Goal: Task Accomplishment & Management: Manage account settings

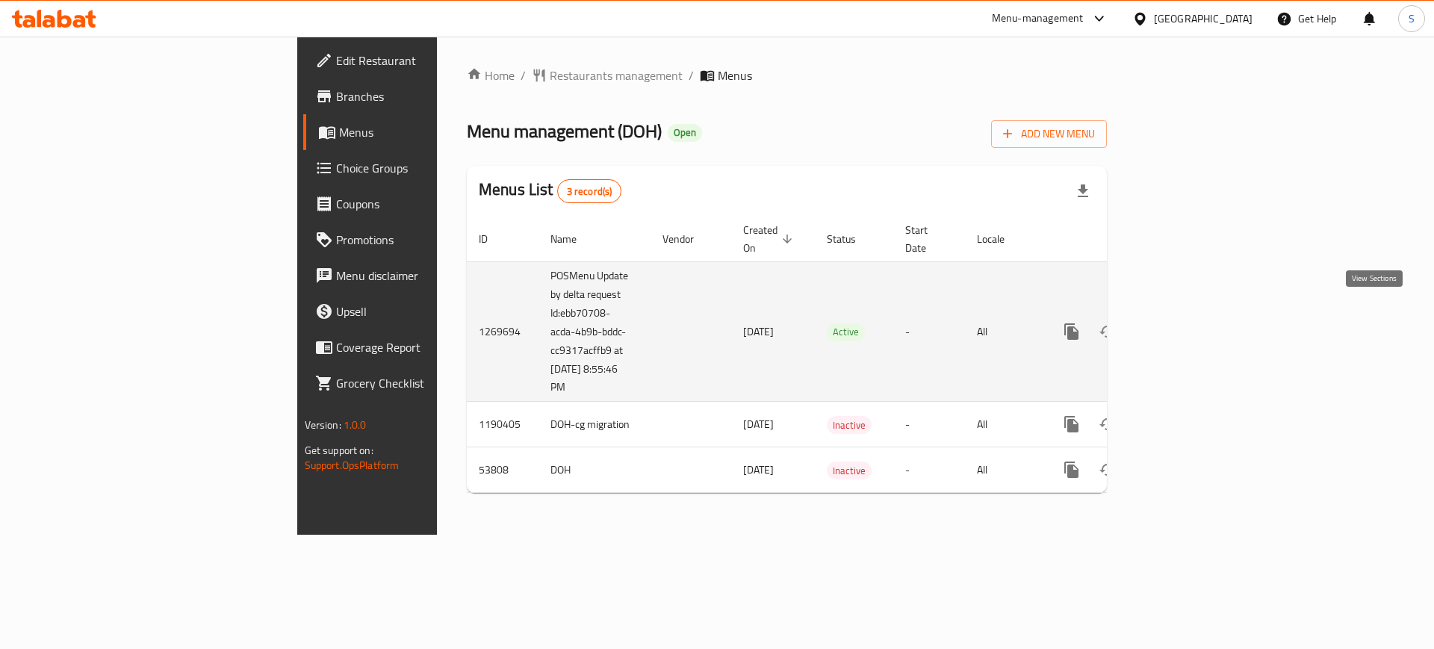
click at [1188, 323] on icon "enhanced table" at bounding box center [1179, 332] width 18 height 18
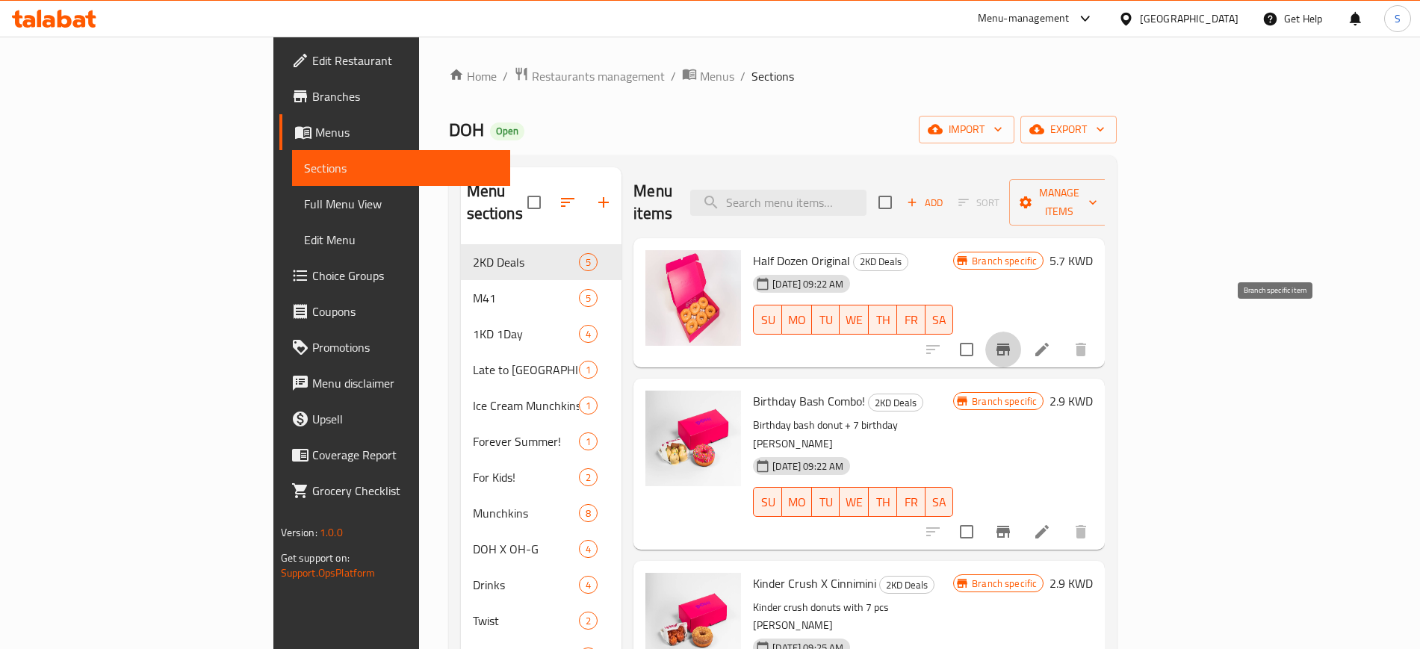
click at [1012, 341] on icon "Branch-specific-item" at bounding box center [1003, 350] width 18 height 18
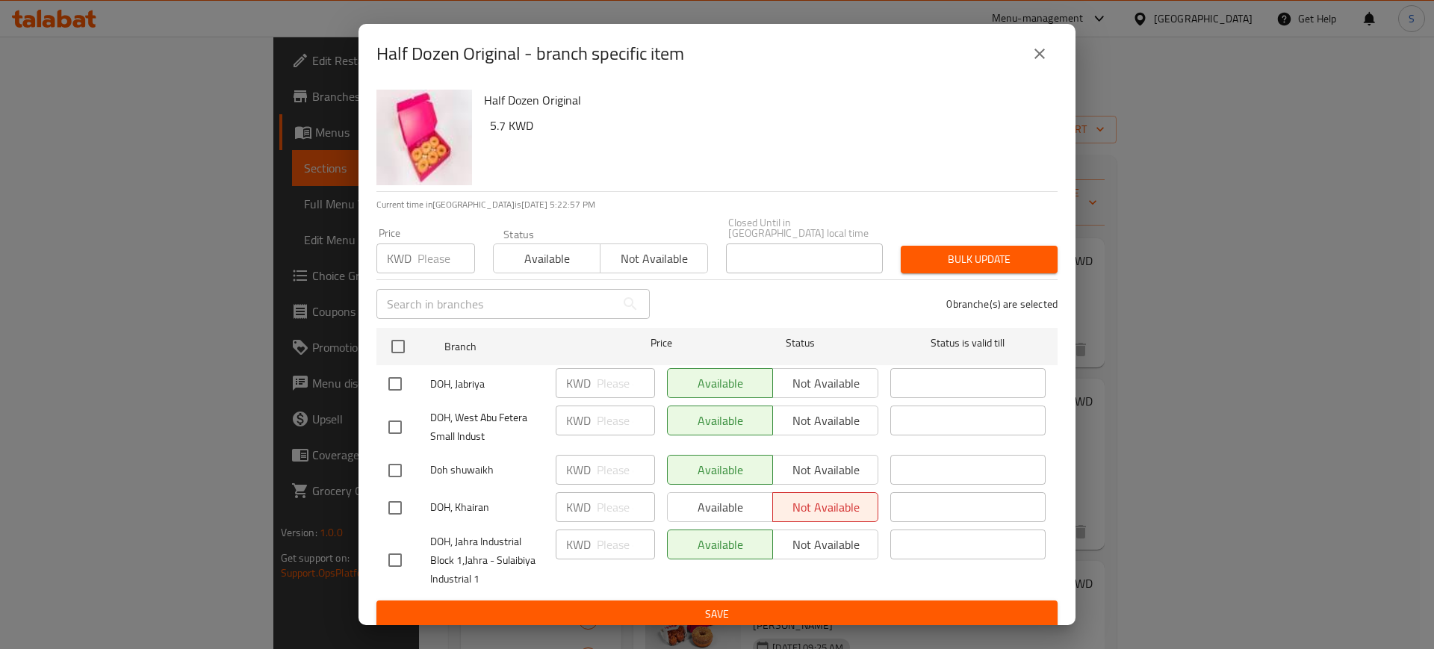
click at [1039, 55] on icon "close" at bounding box center [1040, 54] width 18 height 18
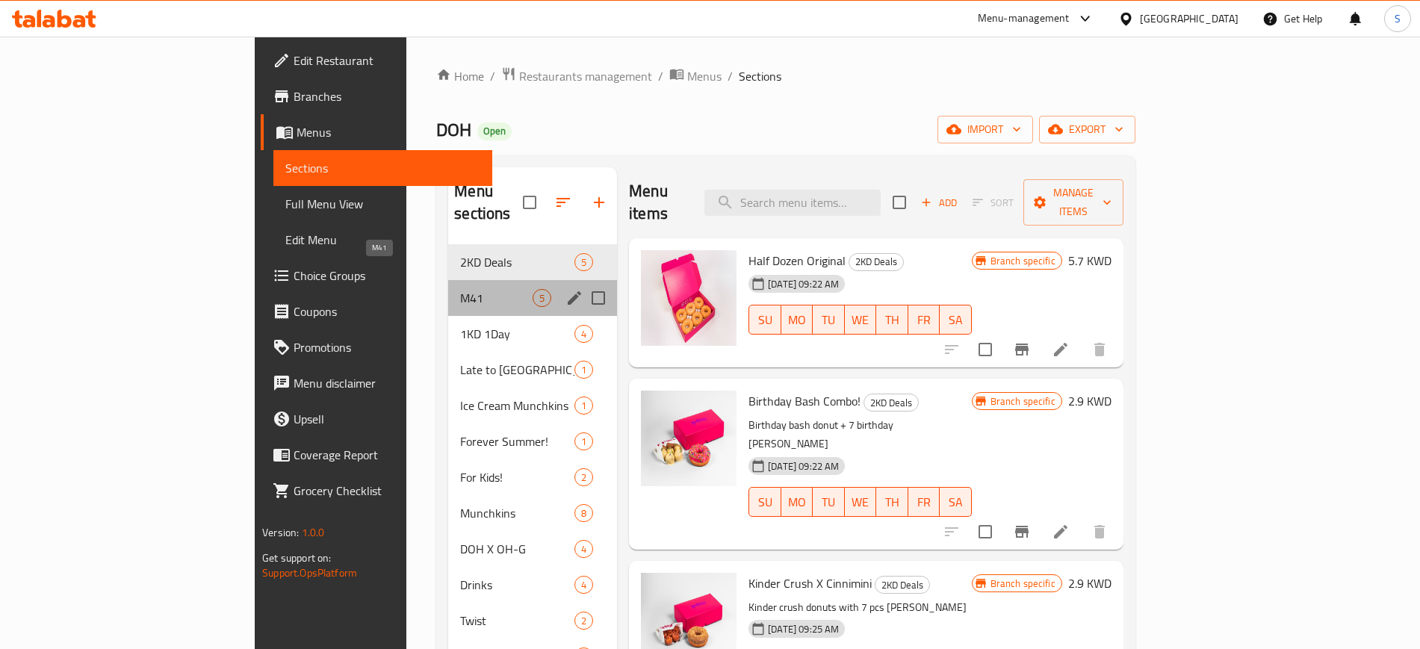
click at [460, 289] on span "M41" at bounding box center [496, 298] width 72 height 18
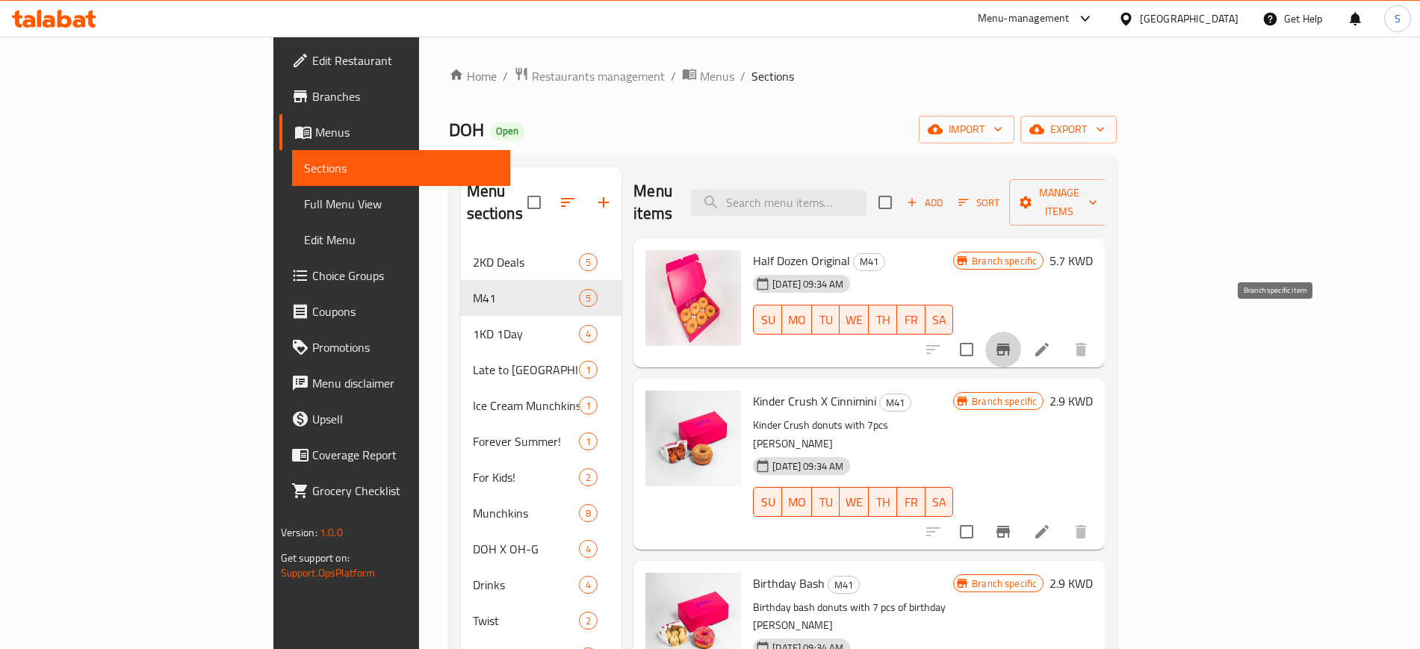
click at [1012, 341] on icon "Branch-specific-item" at bounding box center [1003, 350] width 18 height 18
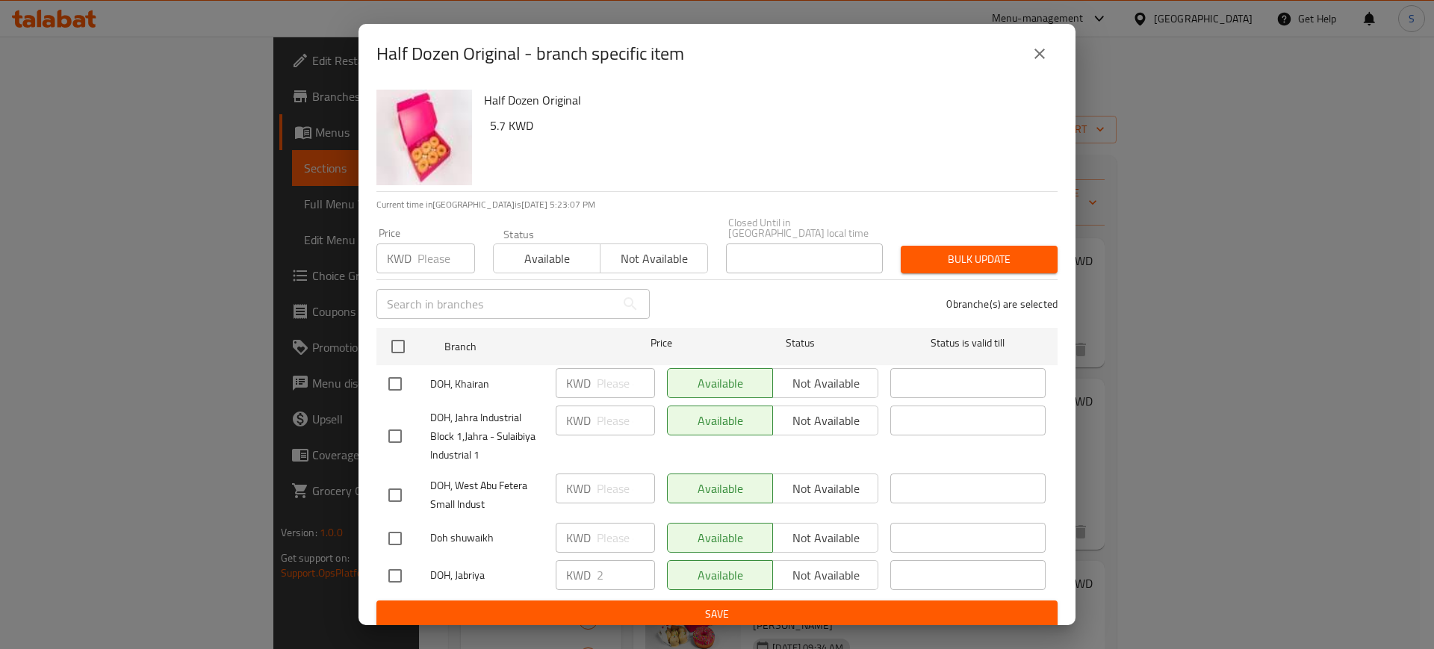
click at [1042, 58] on icon "close" at bounding box center [1040, 54] width 18 height 18
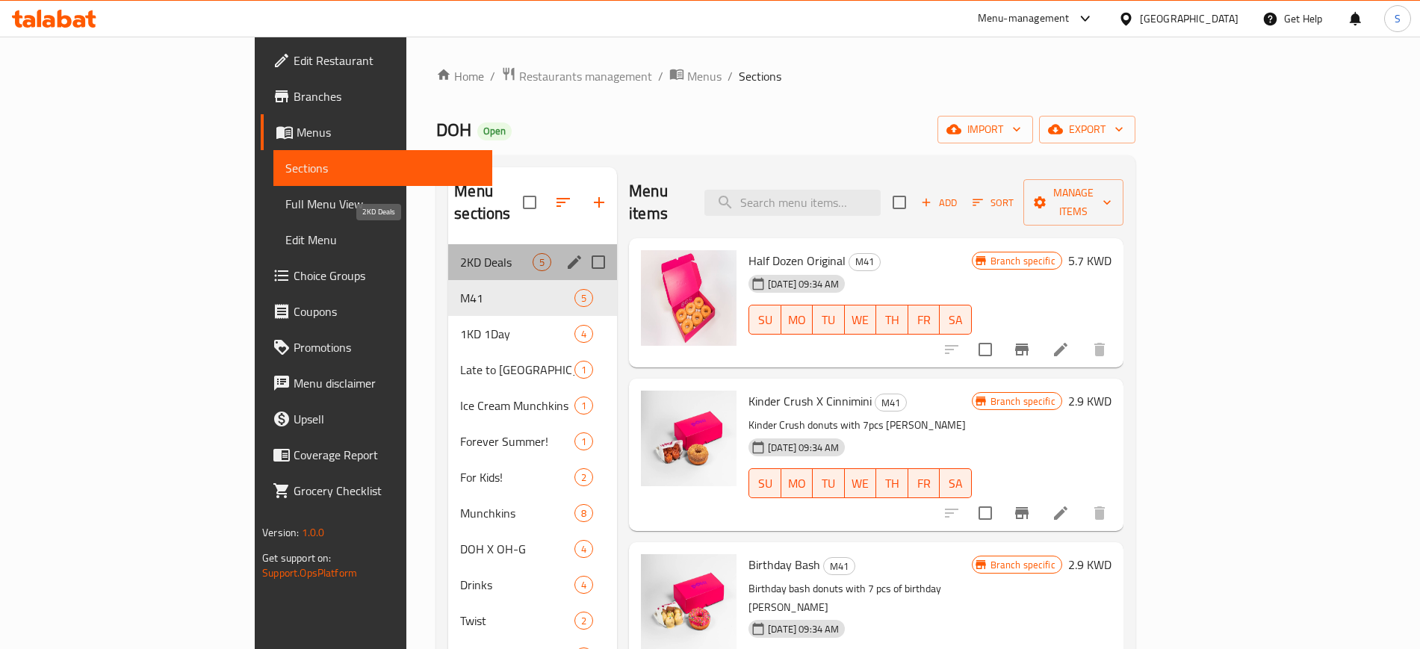
click at [460, 253] on span "2KD Deals" at bounding box center [496, 262] width 72 height 18
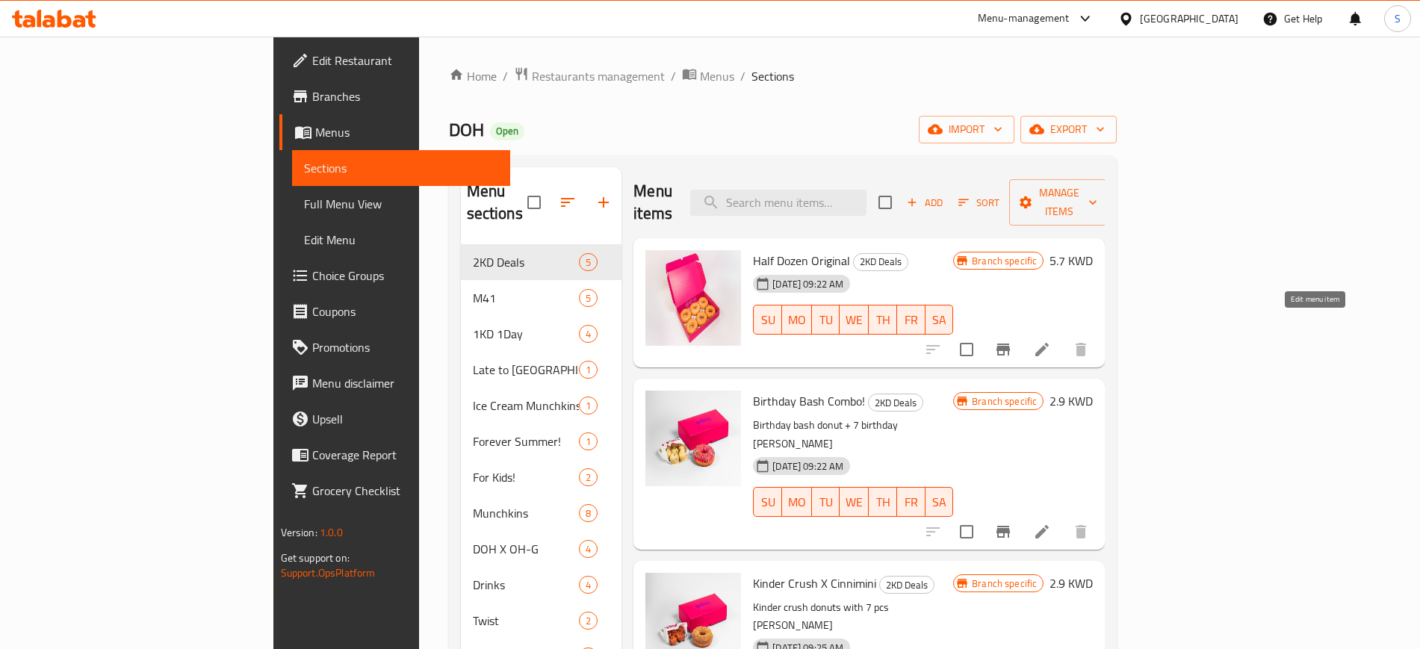
click at [1049, 343] on icon at bounding box center [1041, 349] width 13 height 13
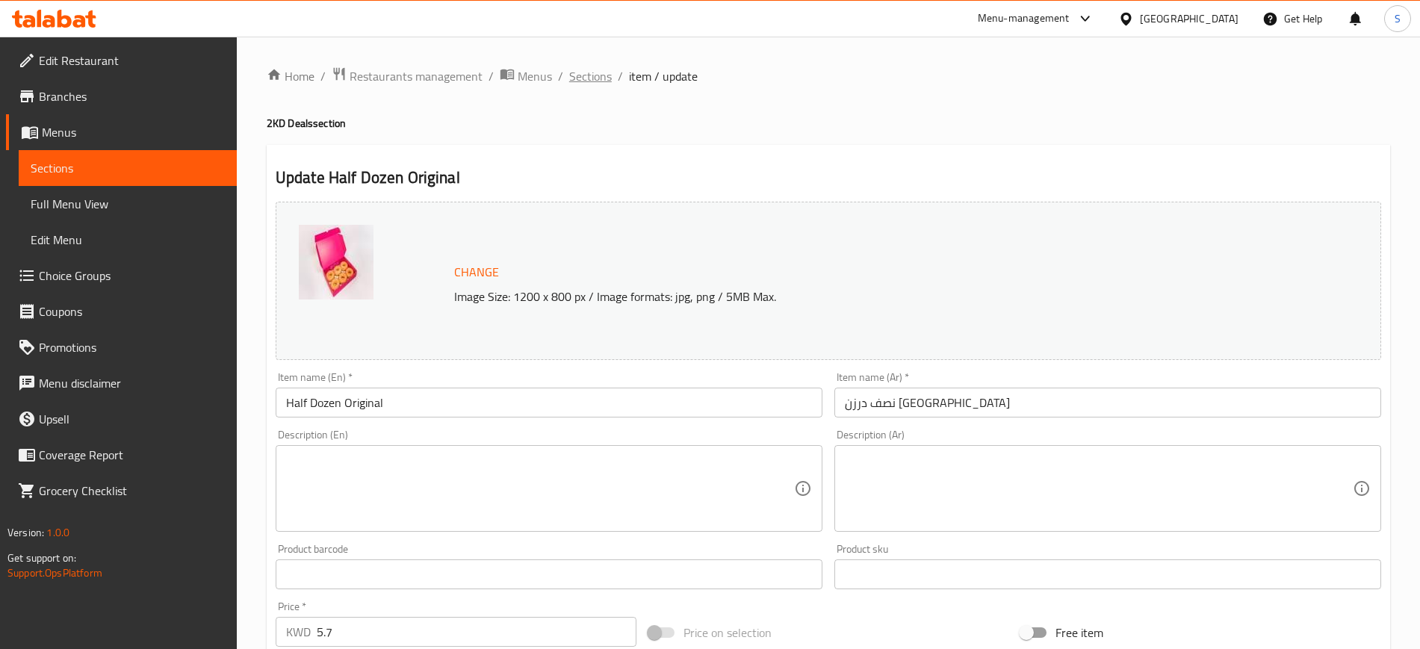
click at [590, 83] on span "Sections" at bounding box center [590, 76] width 43 height 18
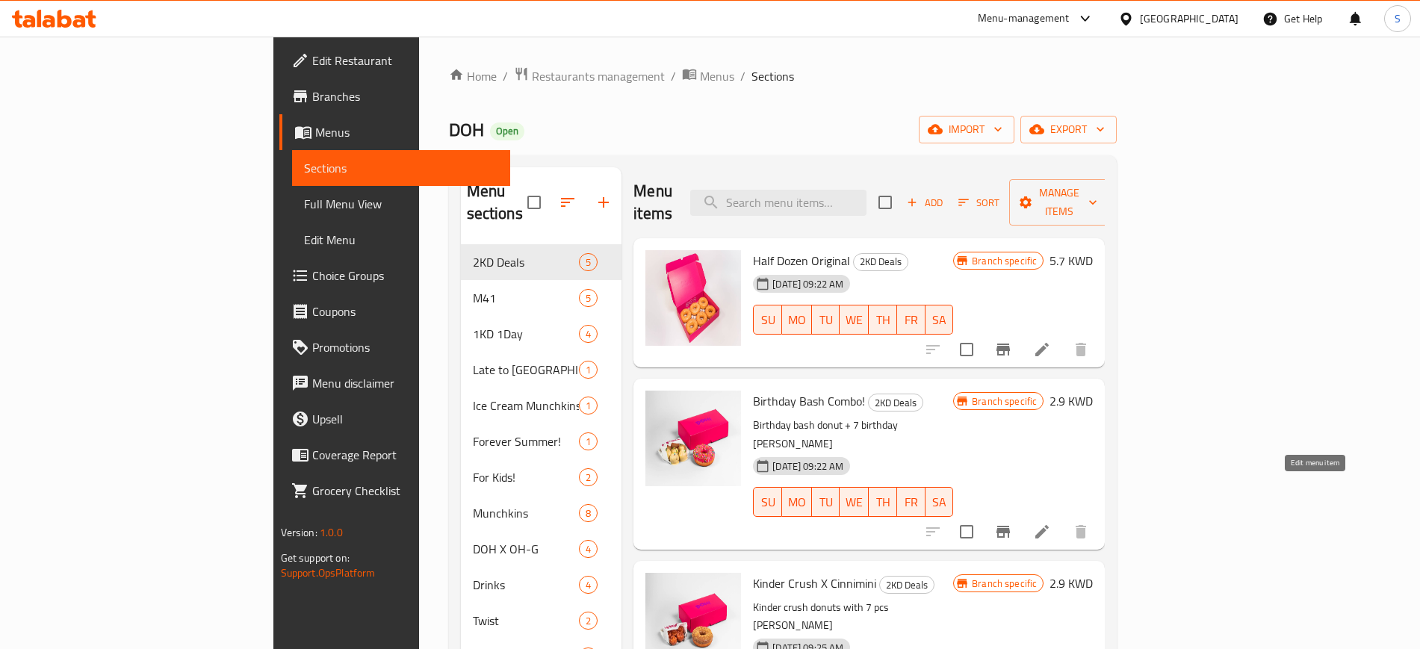
click at [1051, 523] on icon at bounding box center [1042, 532] width 18 height 18
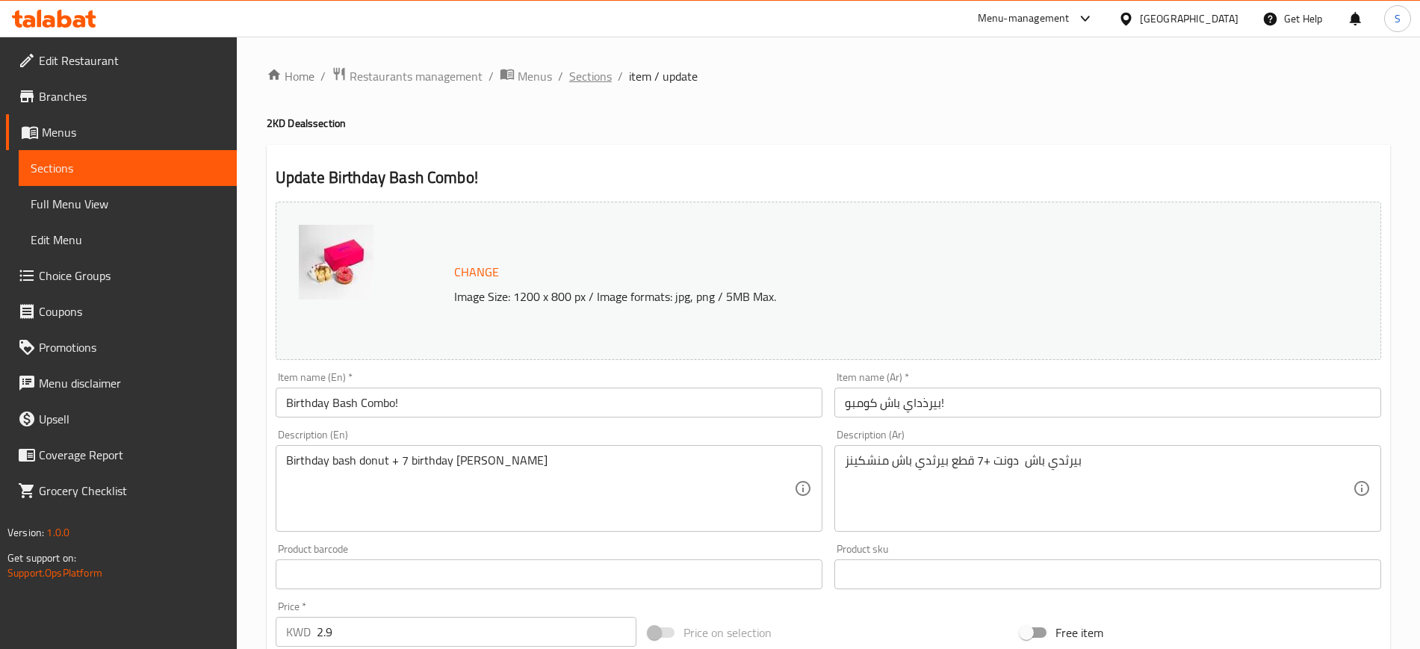
click at [591, 82] on span "Sections" at bounding box center [590, 76] width 43 height 18
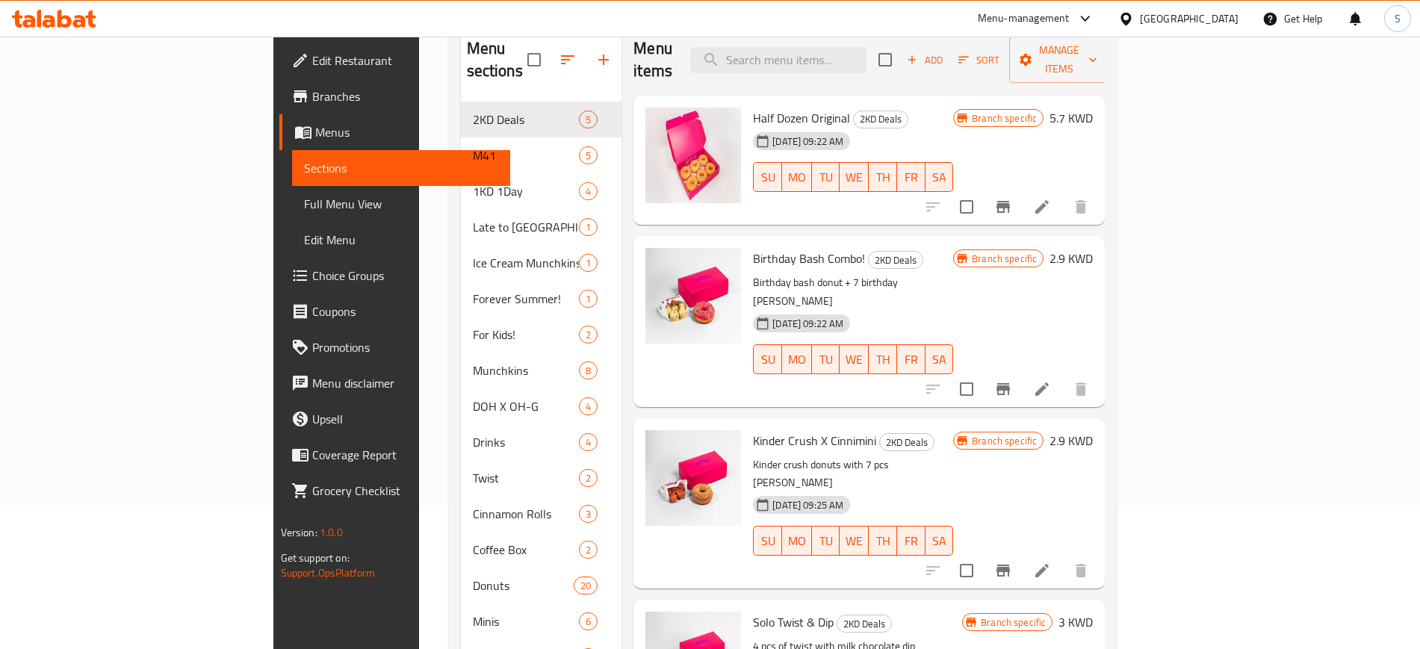
scroll to position [187, 0]
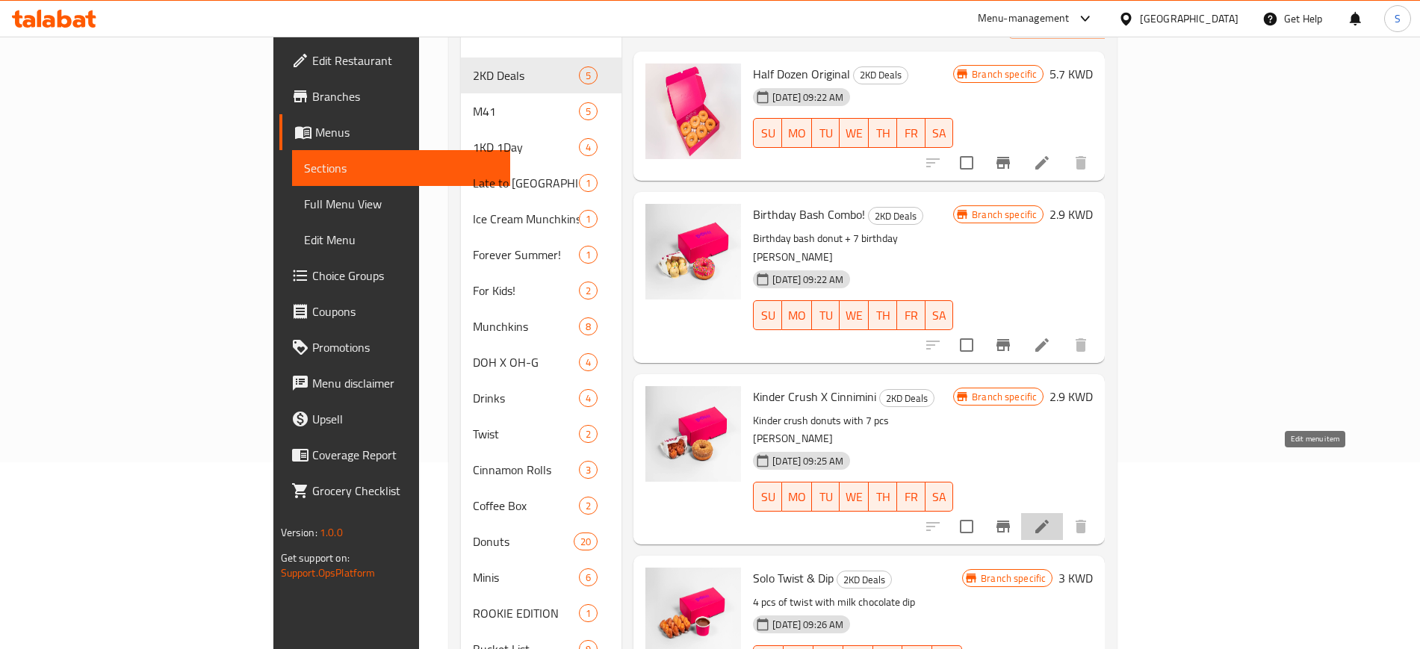
click at [1051, 518] on icon at bounding box center [1042, 527] width 18 height 18
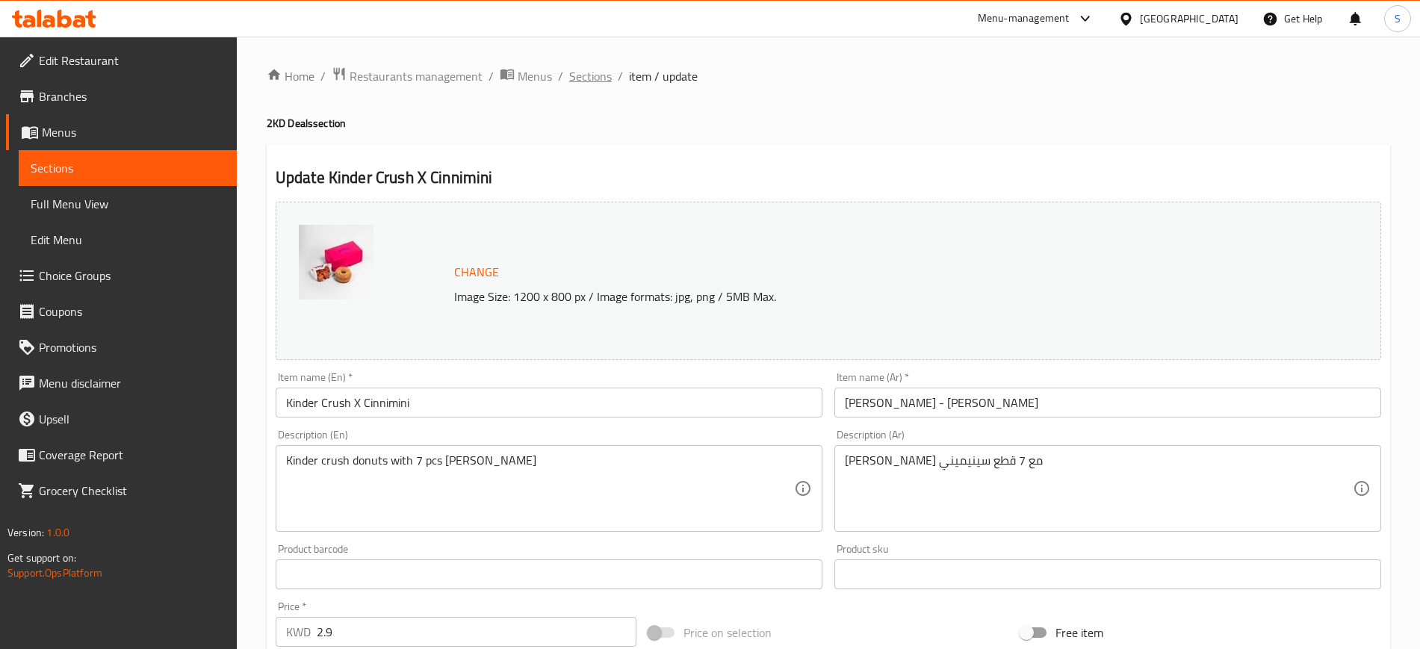
click at [589, 75] on span "Sections" at bounding box center [590, 76] width 43 height 18
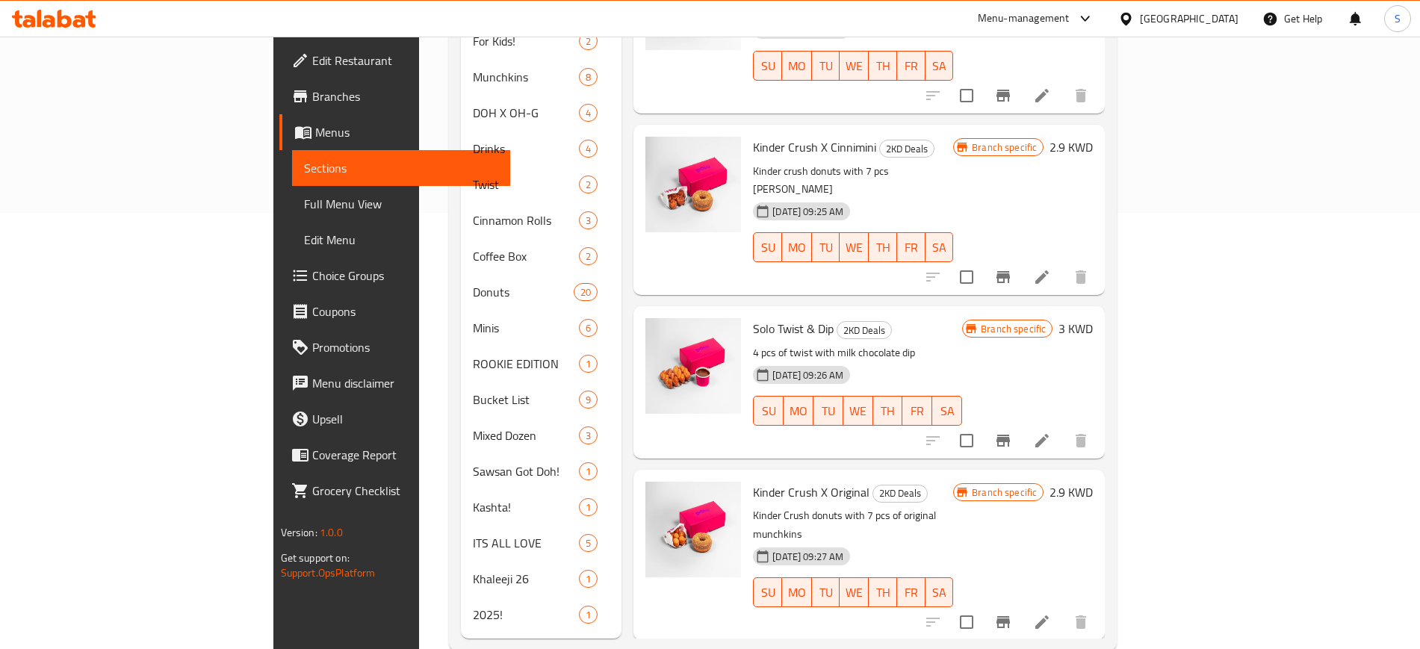
scroll to position [445, 0]
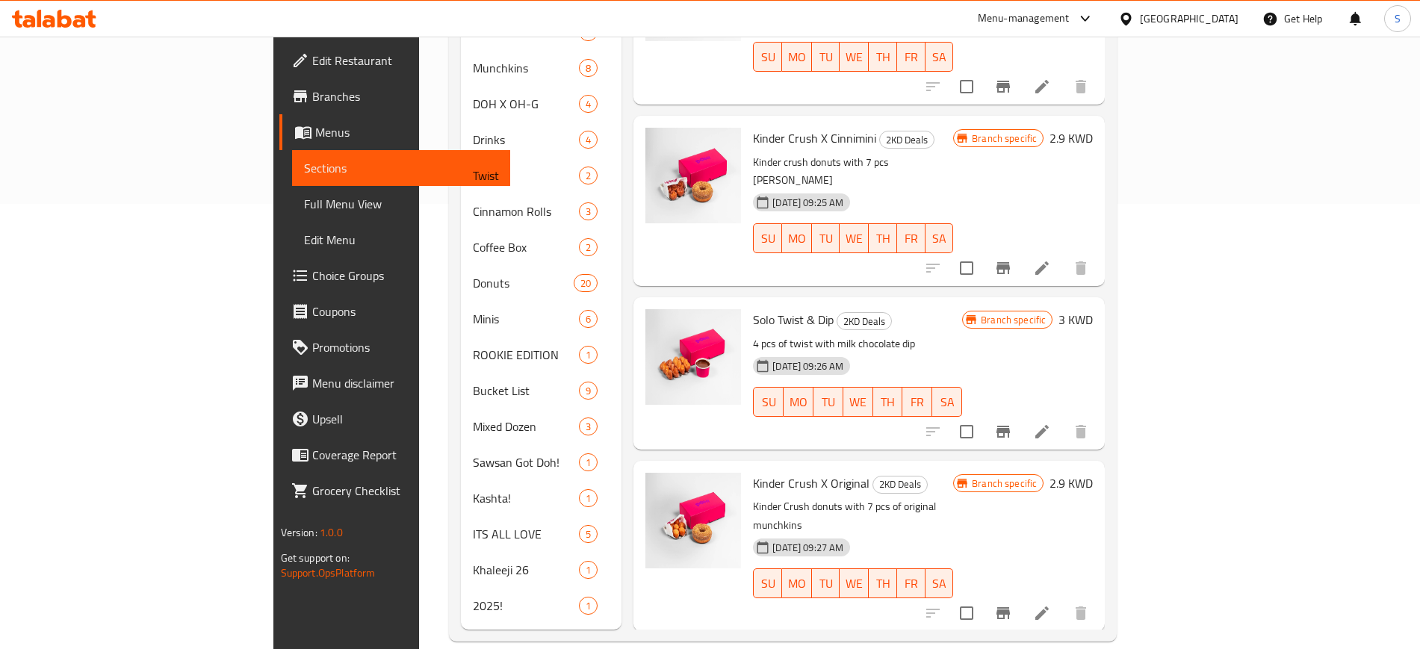
click at [1051, 423] on icon at bounding box center [1042, 432] width 18 height 18
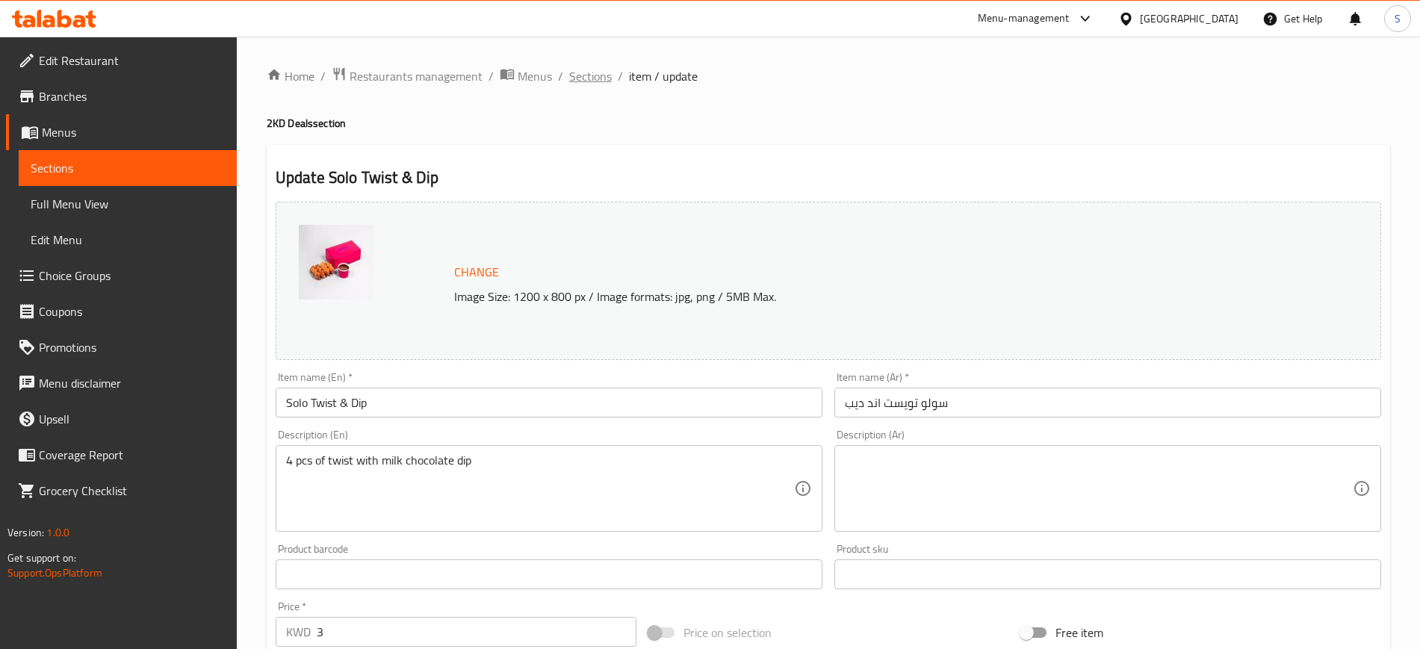
click at [601, 78] on span "Sections" at bounding box center [590, 76] width 43 height 18
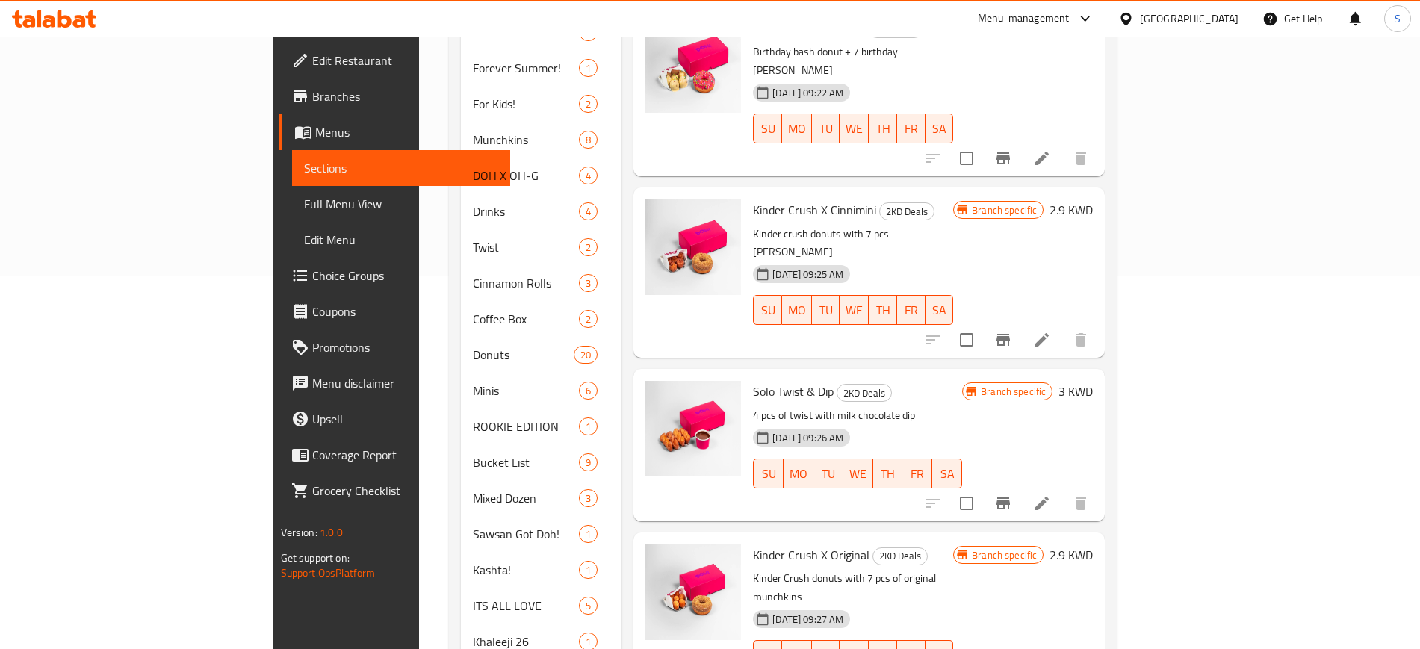
scroll to position [445, 0]
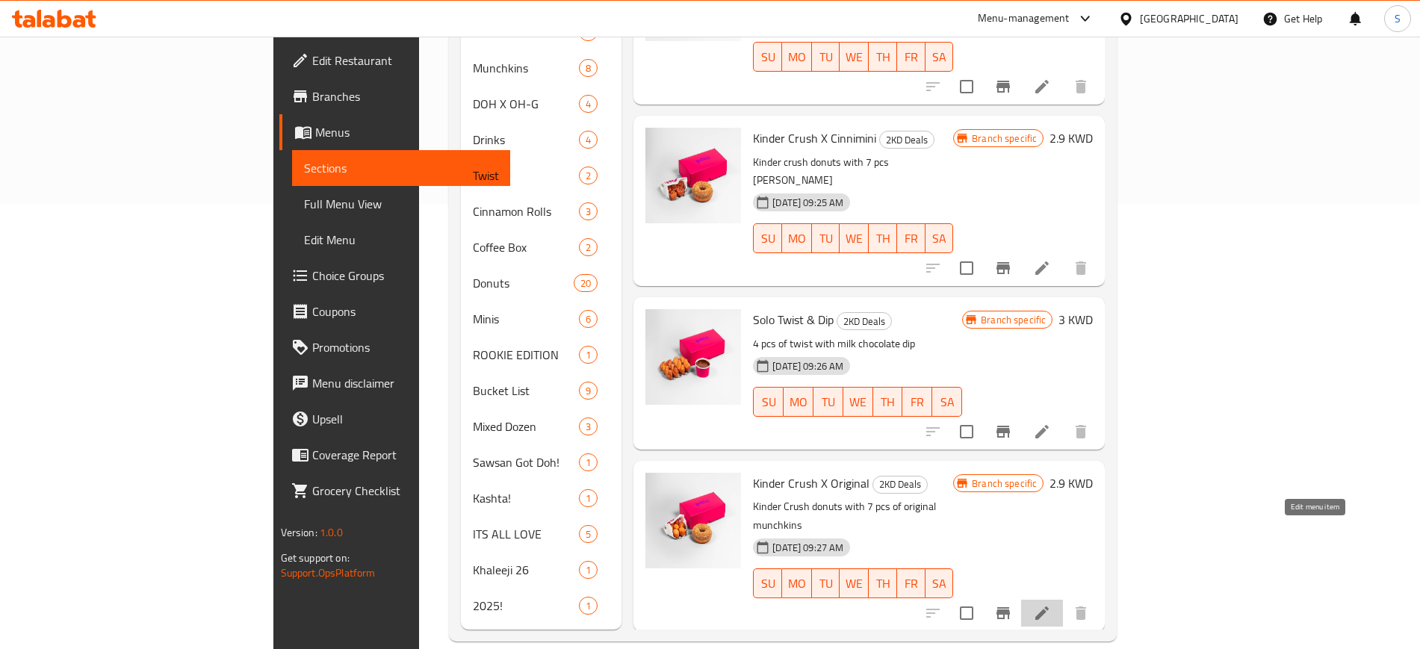
click at [1049, 606] on icon at bounding box center [1041, 612] width 13 height 13
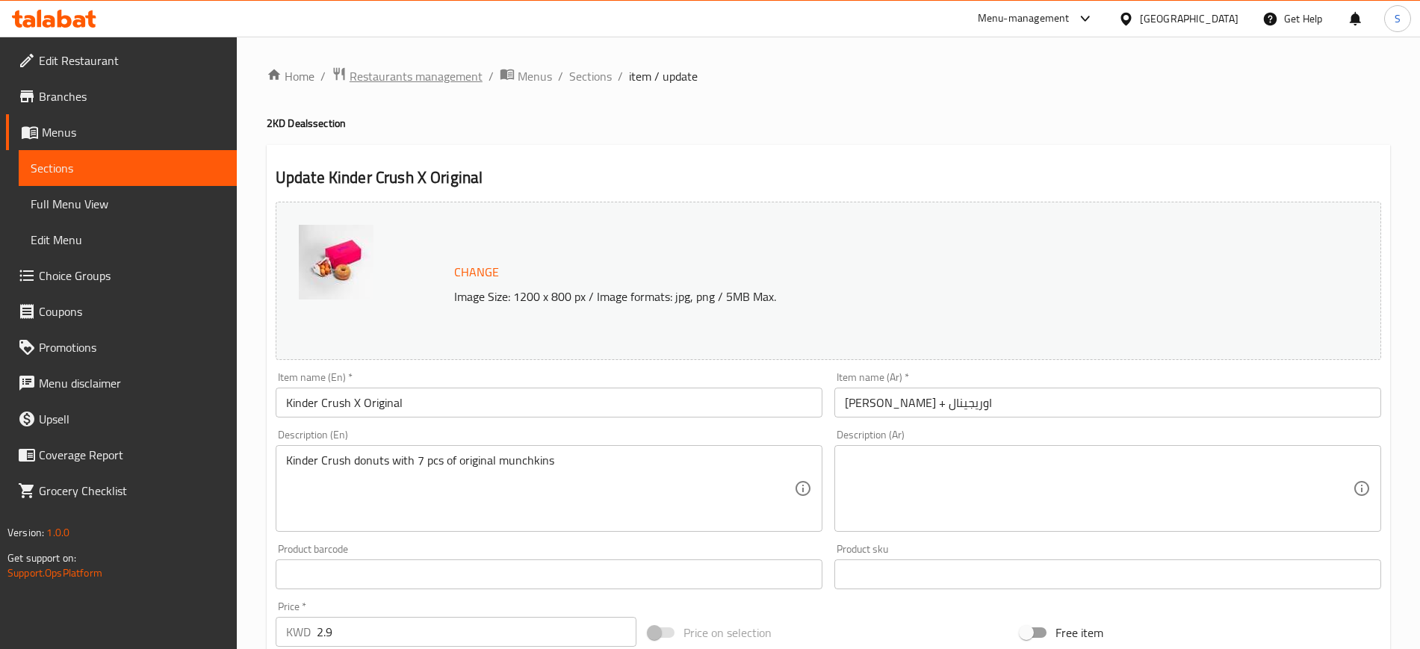
click at [412, 78] on span "Restaurants management" at bounding box center [416, 76] width 133 height 18
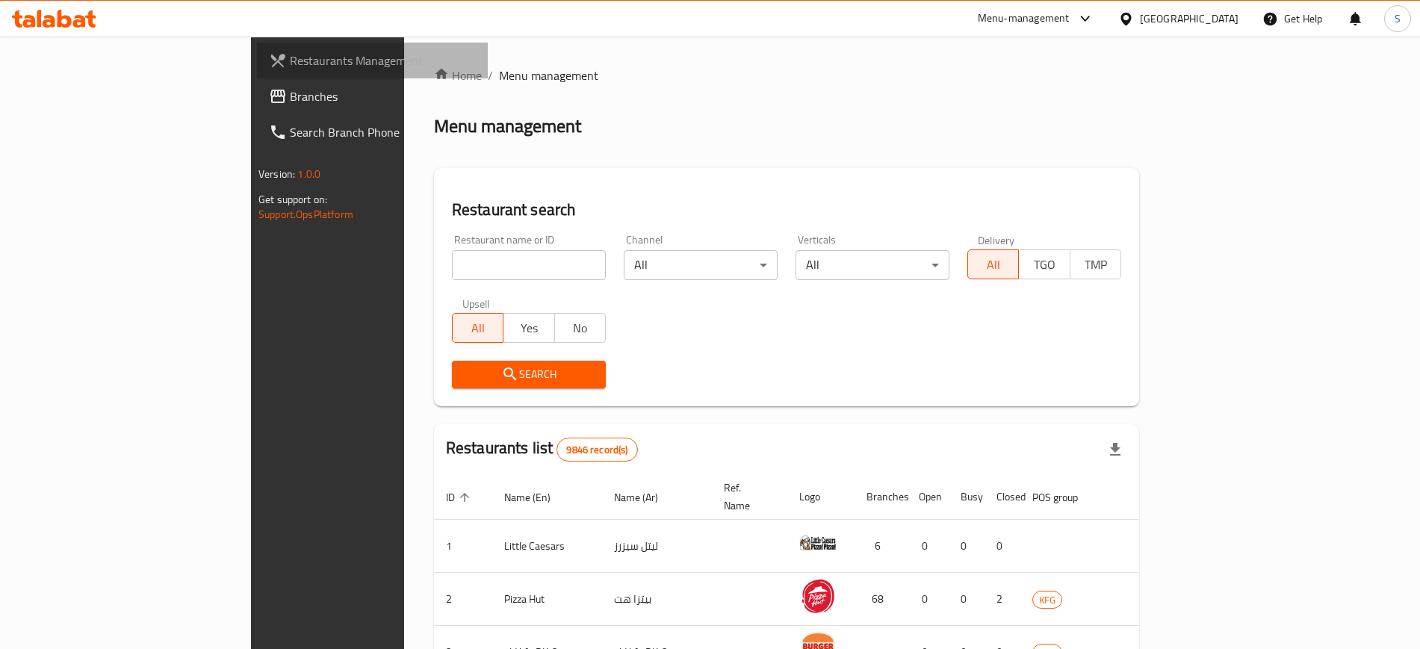
click at [290, 63] on span "Restaurants Management" at bounding box center [383, 61] width 186 height 18
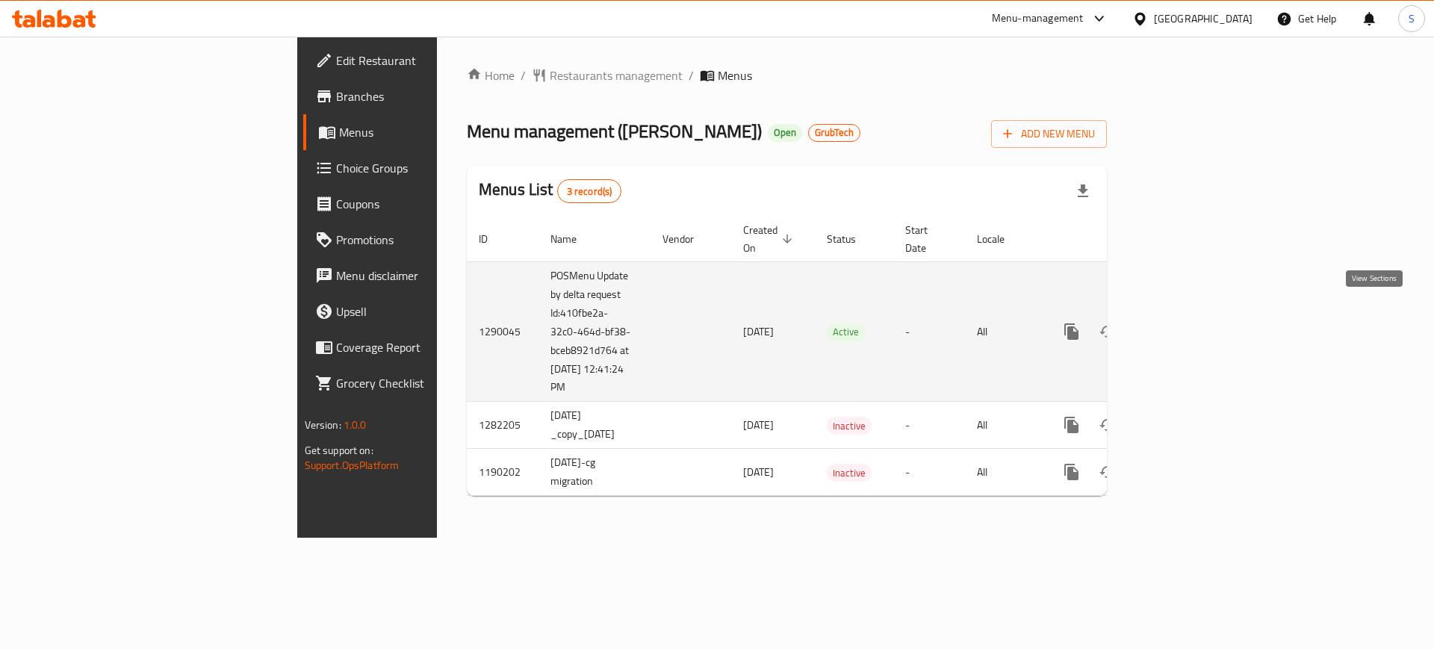
click at [1188, 323] on icon "enhanced table" at bounding box center [1179, 332] width 18 height 18
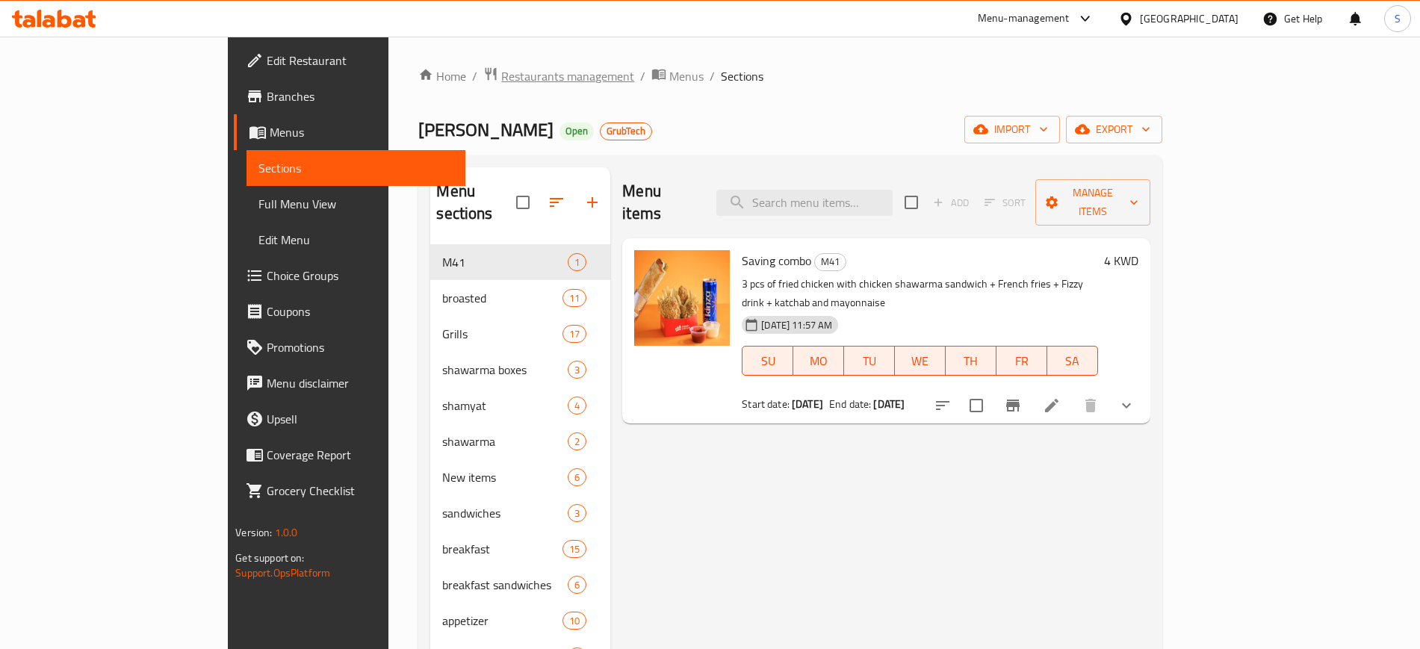
click at [501, 78] on span "Restaurants management" at bounding box center [567, 76] width 133 height 18
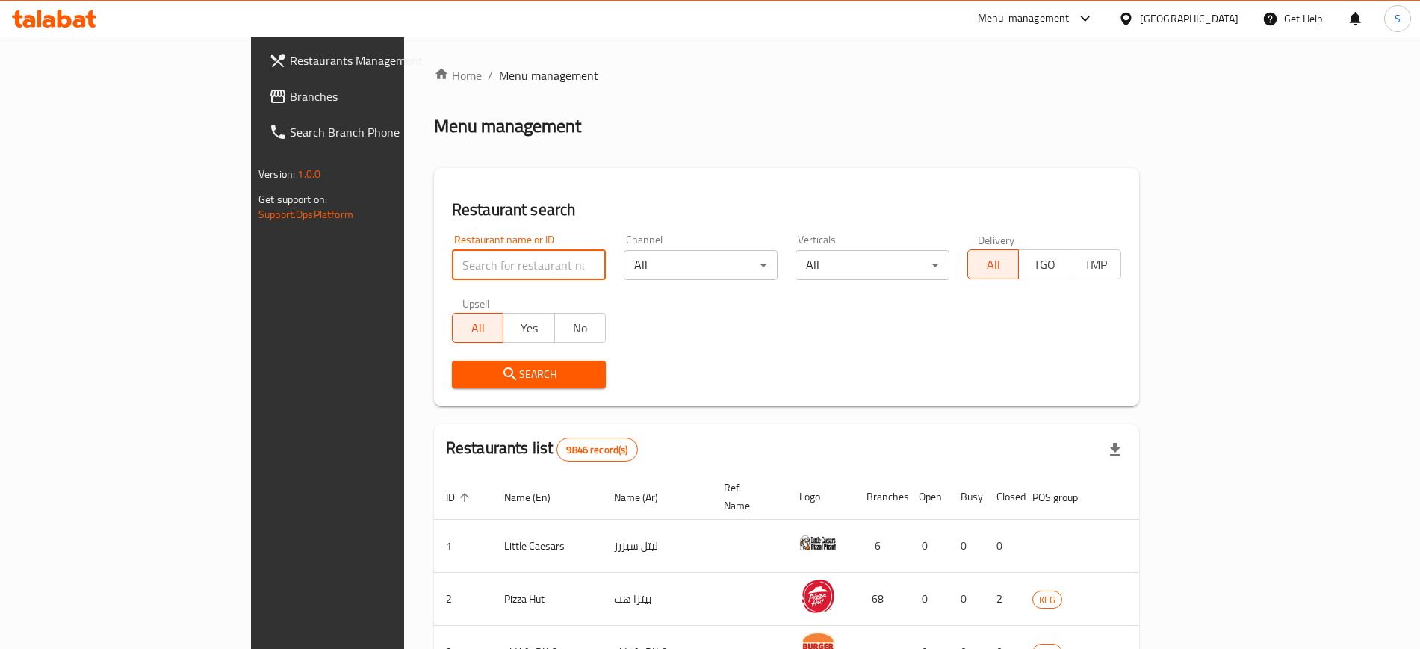
click at [452, 261] on input "search" at bounding box center [529, 265] width 154 height 30
type input "8"
click button "Search" at bounding box center [529, 375] width 154 height 28
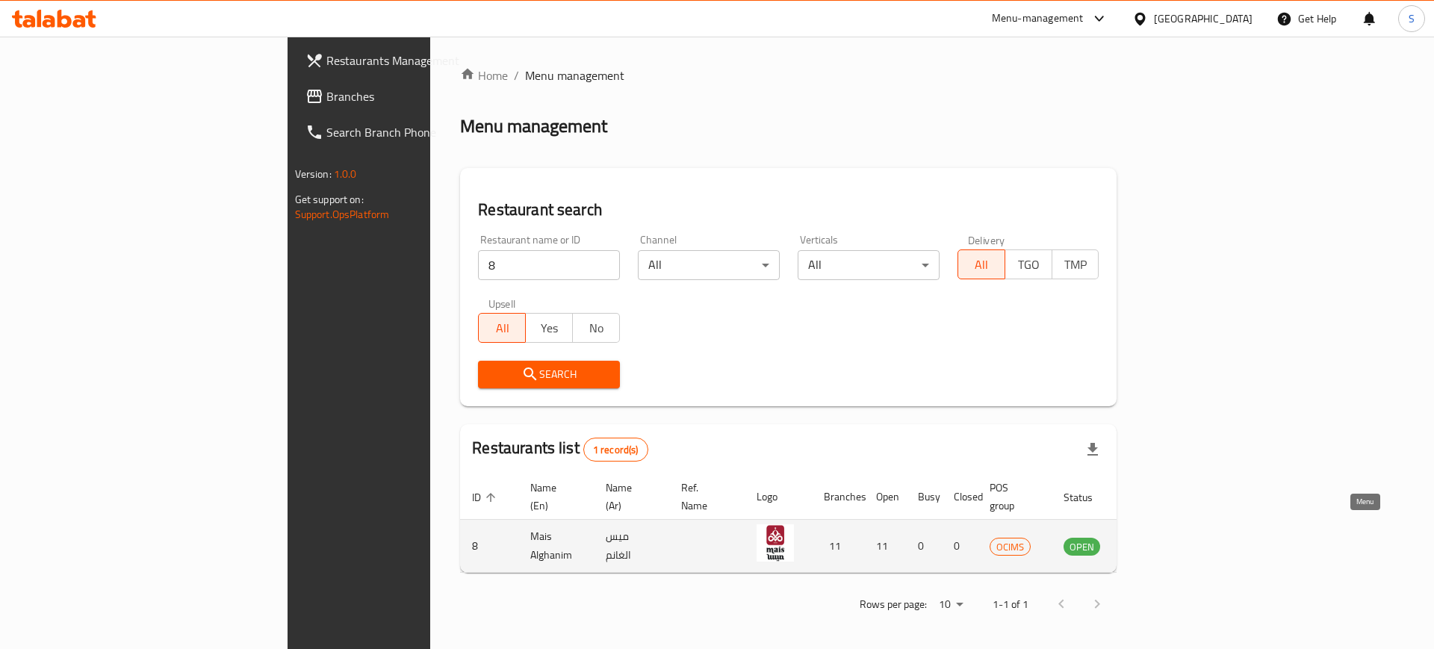
click at [1160, 537] on icon "enhanced table" at bounding box center [1151, 546] width 18 height 18
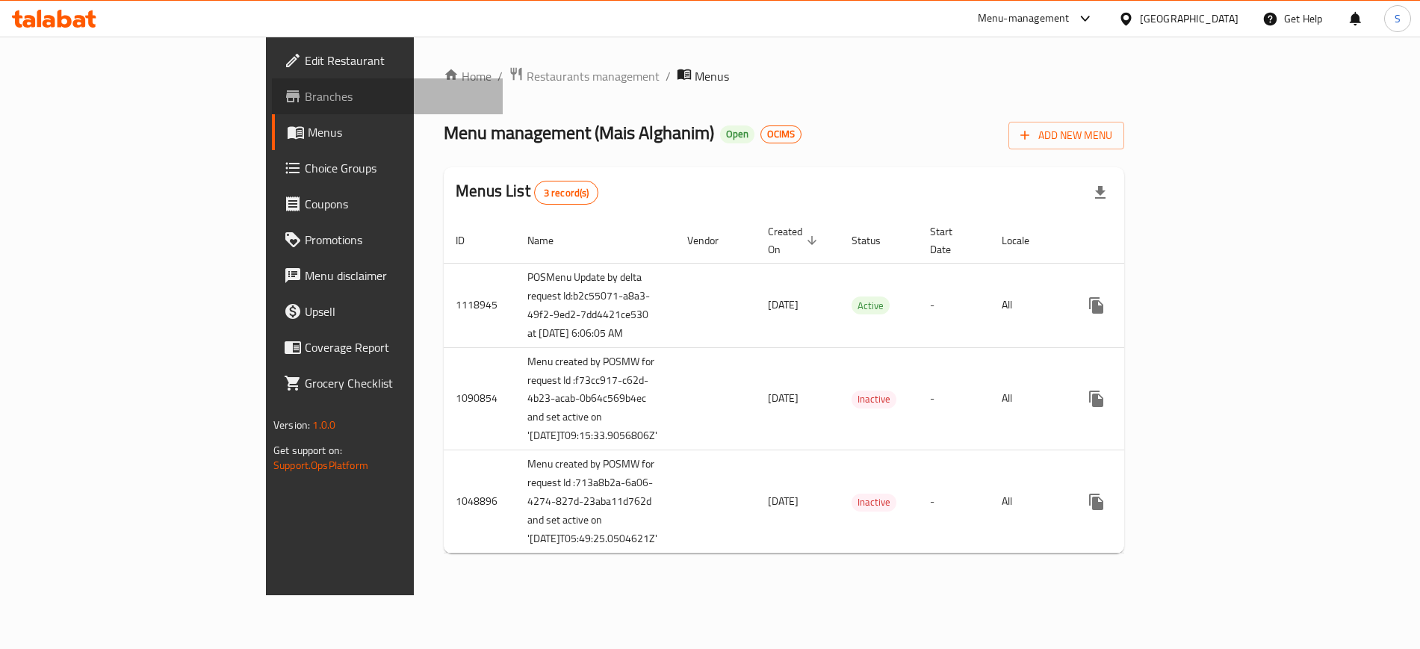
click at [305, 93] on span "Branches" at bounding box center [398, 96] width 186 height 18
